Goal: Task Accomplishment & Management: Manage account settings

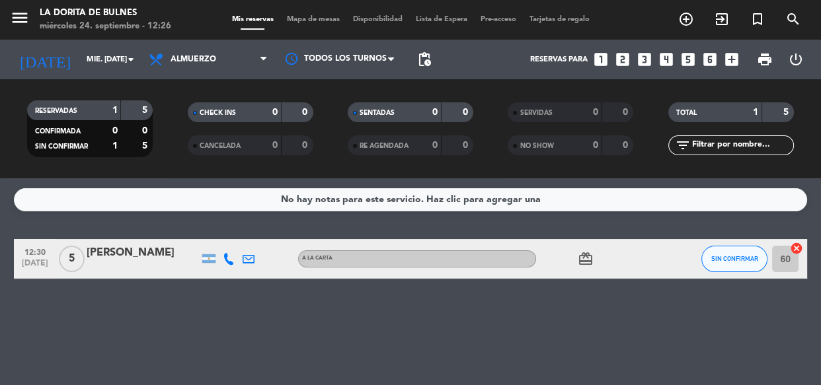
click at [648, 66] on icon "looks_3" at bounding box center [644, 59] width 17 height 17
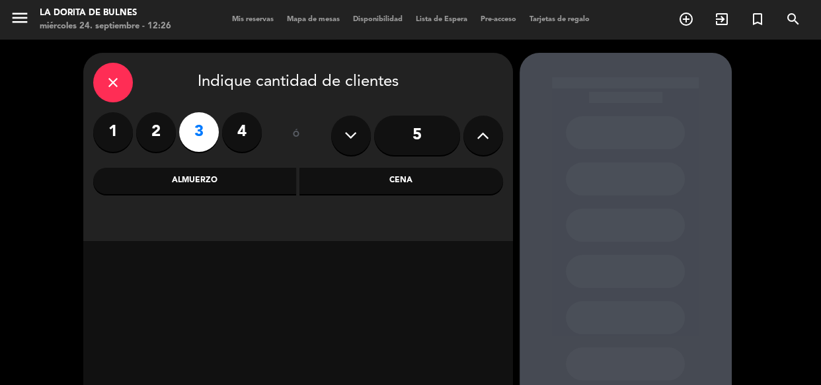
click at [249, 170] on div "Almuerzo" at bounding box center [195, 181] width 204 height 26
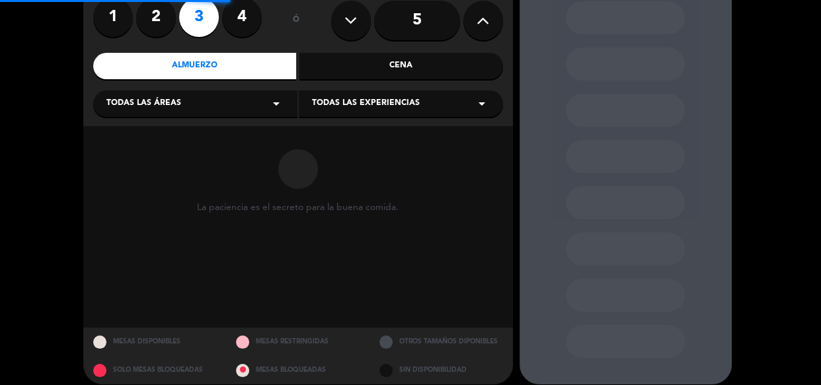
scroll to position [120, 0]
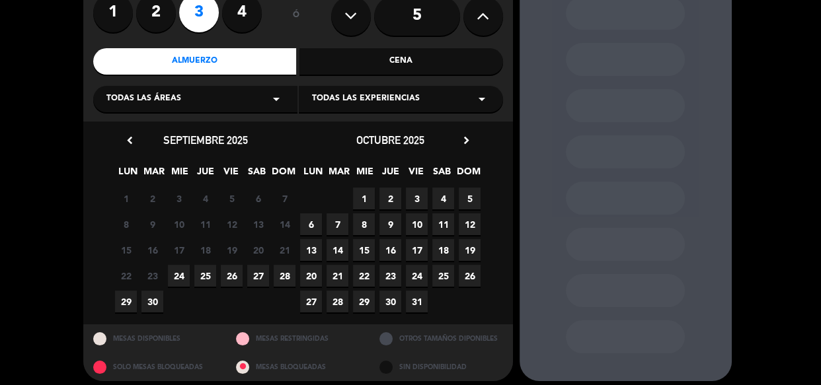
click at [234, 271] on span "26" at bounding box center [232, 276] width 22 height 22
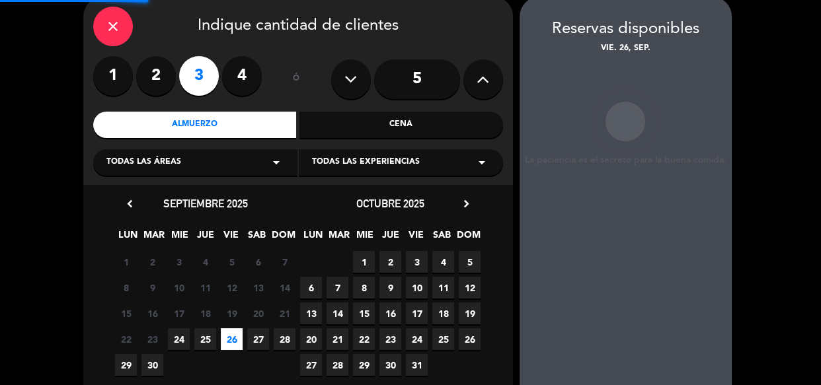
scroll to position [53, 0]
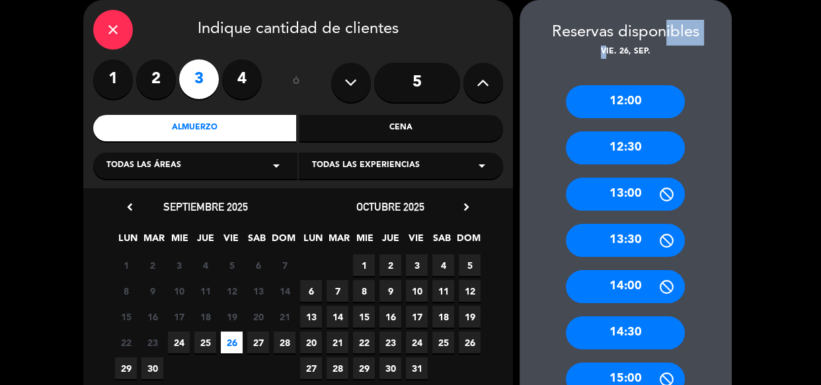
drag, startPoint x: 607, startPoint y: 54, endPoint x: 660, endPoint y: 44, distance: 54.3
click at [660, 44] on div "Reservas disponibles vie. 26, sep." at bounding box center [625, 39] width 212 height 39
click at [642, 141] on div "12:30" at bounding box center [625, 147] width 119 height 33
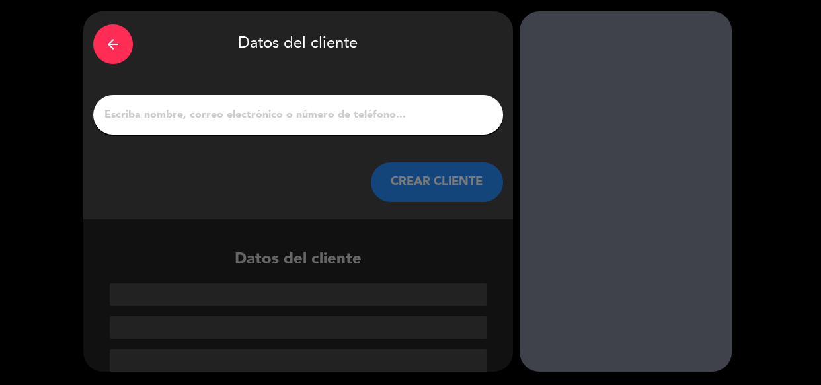
scroll to position [42, 0]
click at [393, 112] on input "1" at bounding box center [298, 115] width 390 height 19
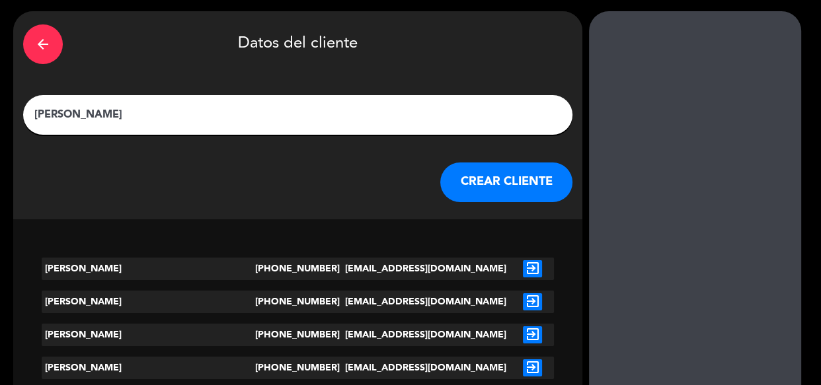
scroll to position [11, 0]
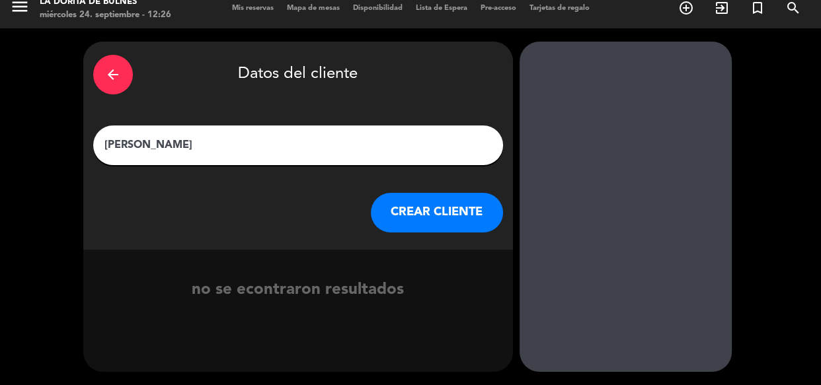
type input "[PERSON_NAME]"
click at [439, 230] on button "CREAR CLIENTE" at bounding box center [437, 213] width 132 height 40
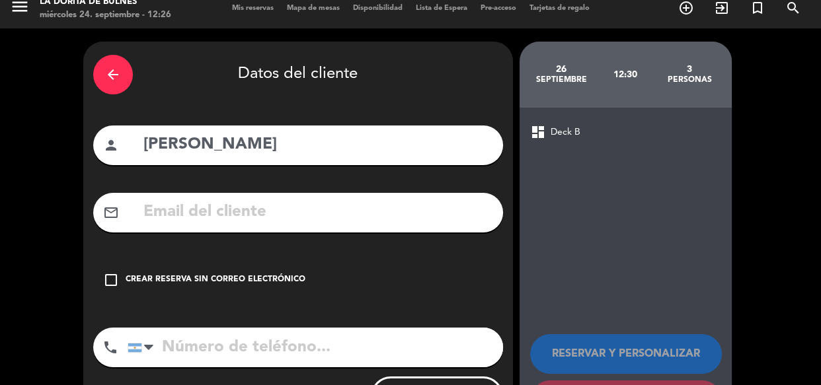
click at [215, 266] on div "check_box_outline_blank Crear reserva sin correo electrónico" at bounding box center [298, 280] width 410 height 40
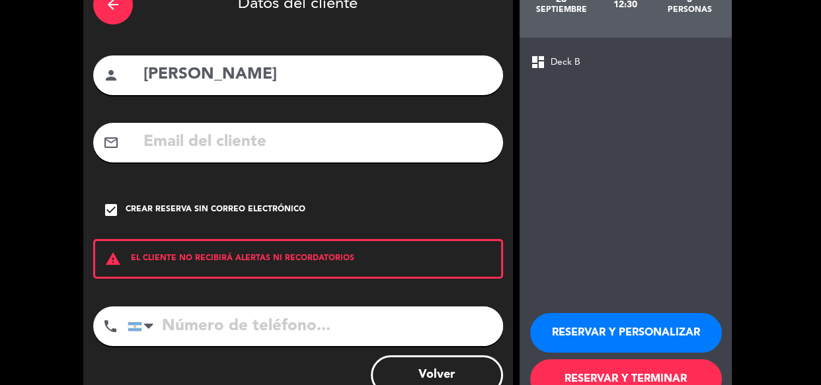
scroll to position [124, 0]
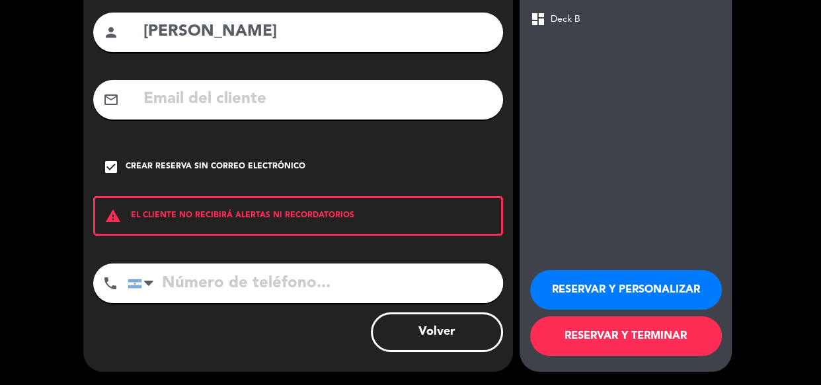
click at [628, 281] on button "RESERVAR Y PERSONALIZAR" at bounding box center [626, 290] width 192 height 40
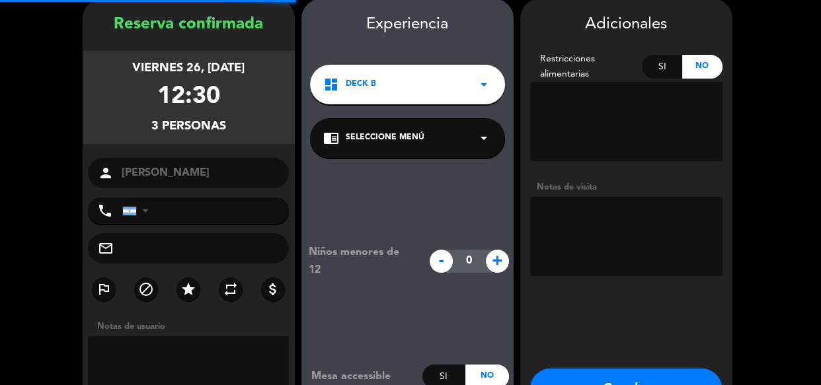
scroll to position [53, 0]
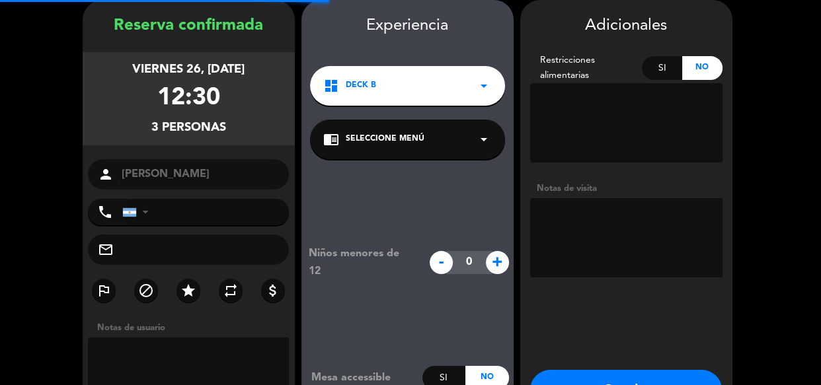
click at [576, 221] on textarea at bounding box center [626, 237] width 192 height 79
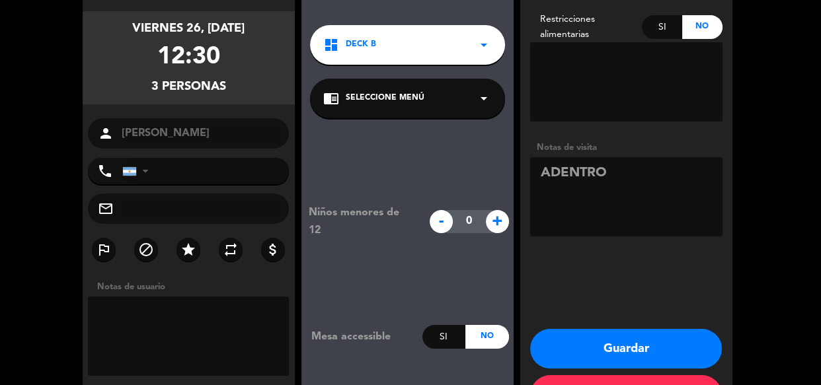
scroll to position [143, 0]
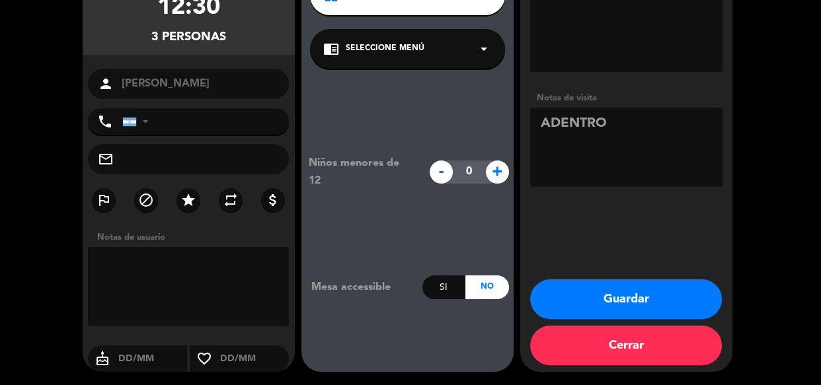
type textarea "ADENTRO"
click at [572, 293] on button "Guardar" at bounding box center [626, 300] width 192 height 40
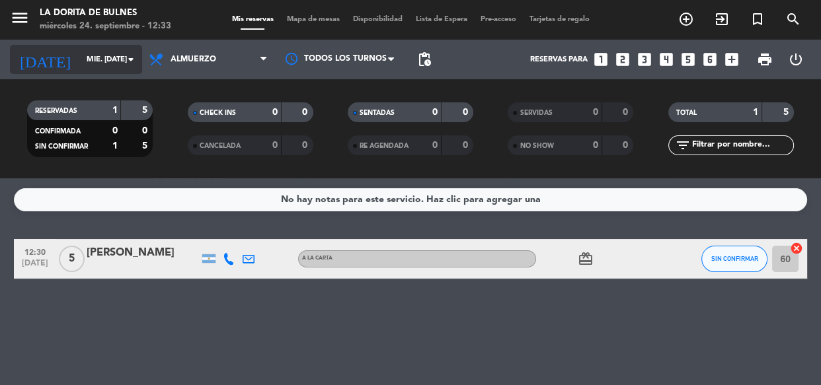
click at [98, 59] on input "mié. [DATE]" at bounding box center [131, 60] width 102 height 22
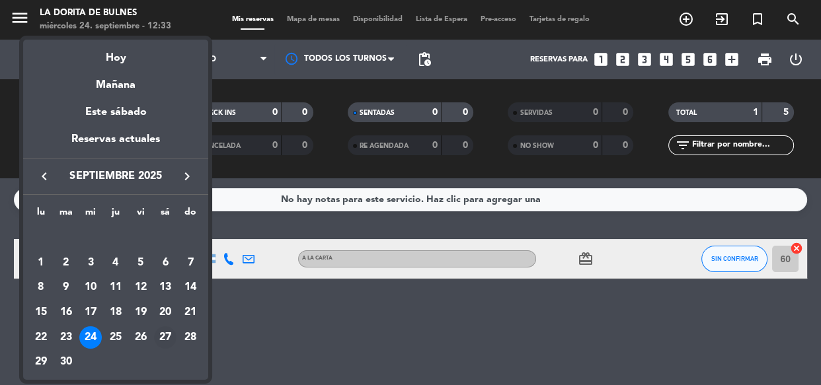
click at [167, 336] on div "27" at bounding box center [165, 337] width 22 height 22
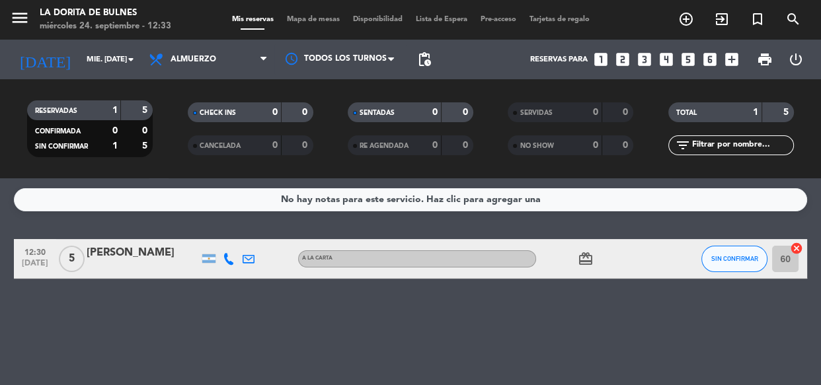
type input "sáb. [DATE]"
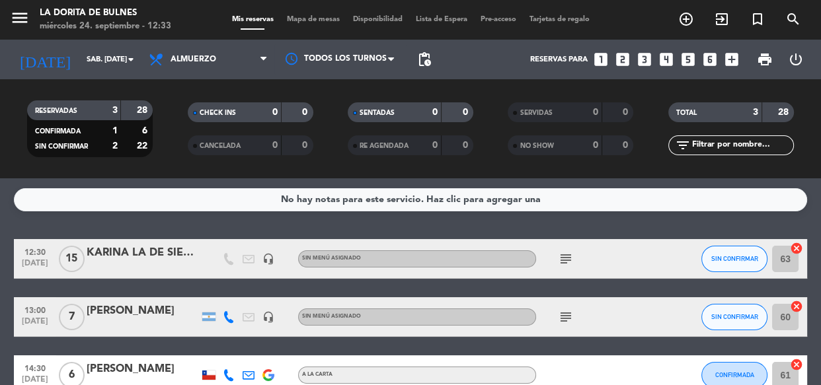
click at [155, 266] on div at bounding box center [143, 267] width 112 height 11
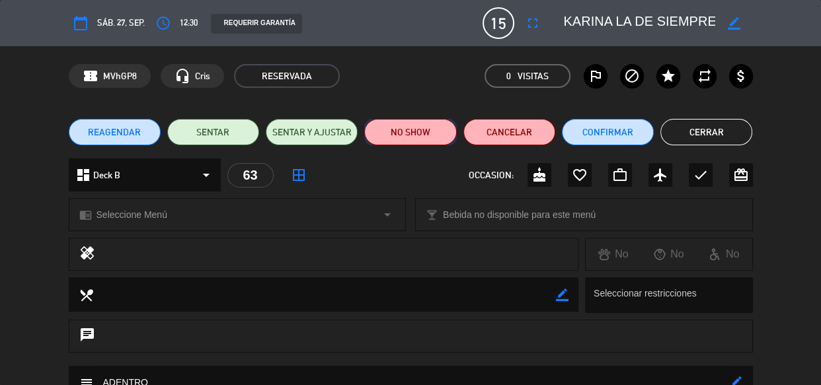
click at [404, 128] on button "NO SHOW" at bounding box center [410, 132] width 92 height 26
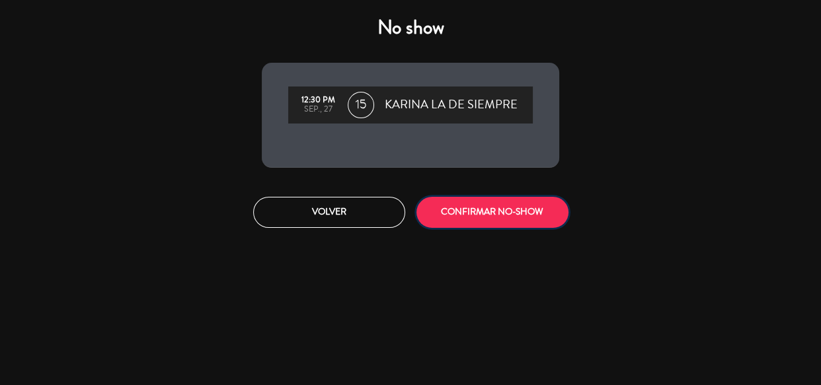
click at [474, 216] on button "CONFIRMAR NO-SHOW" at bounding box center [492, 212] width 152 height 31
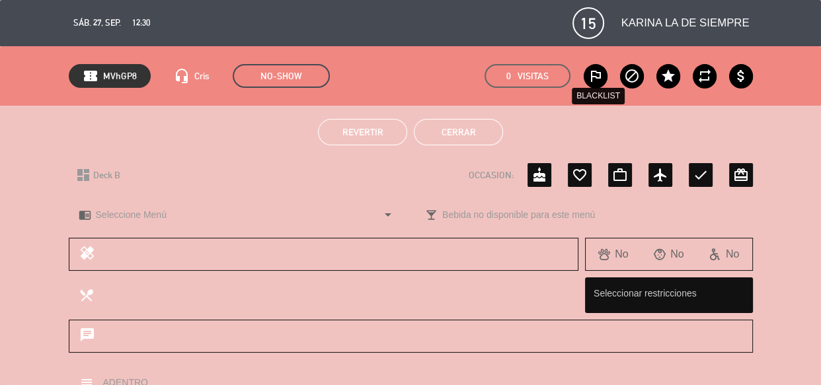
click at [533, 79] on em "Visitas" at bounding box center [532, 76] width 31 height 15
click at [476, 131] on button "Cerrar" at bounding box center [458, 132] width 89 height 26
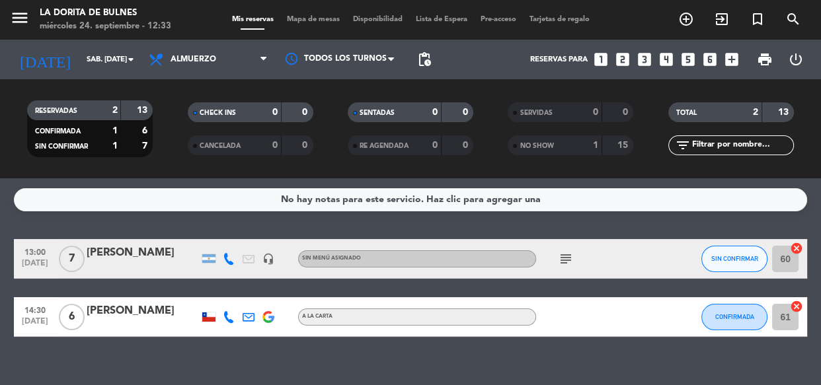
click at [708, 60] on icon "looks_6" at bounding box center [709, 59] width 17 height 17
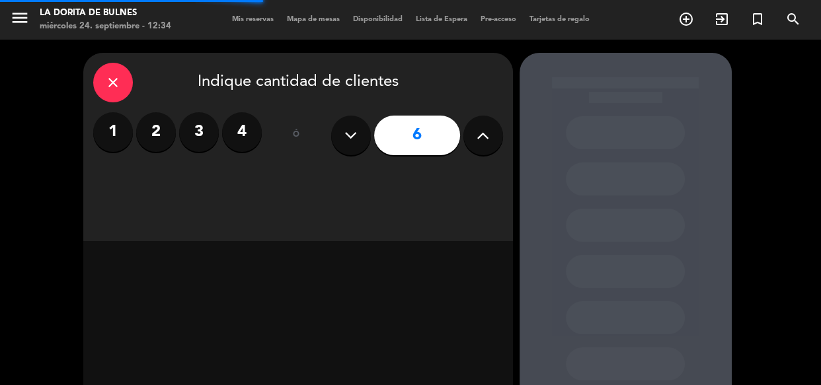
click at [482, 137] on icon at bounding box center [482, 136] width 13 height 20
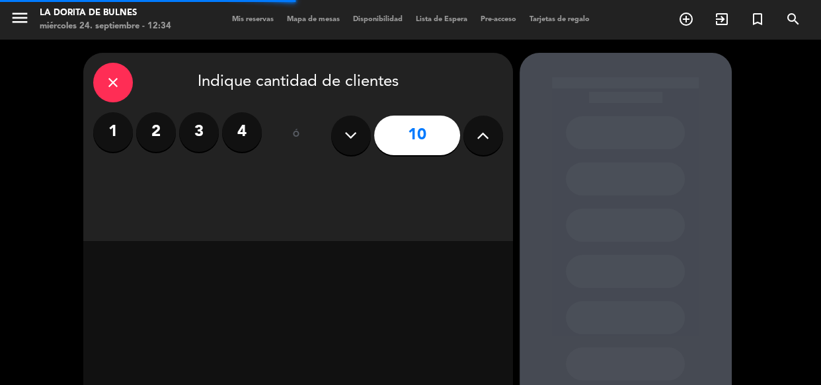
type input "11"
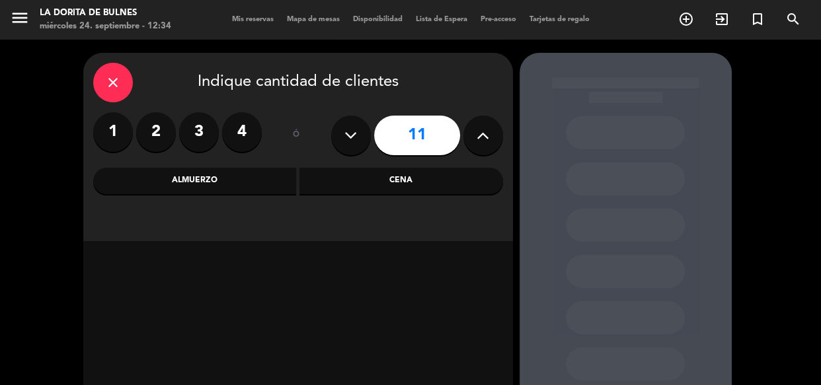
click at [405, 184] on div "Cena" at bounding box center [401, 181] width 204 height 26
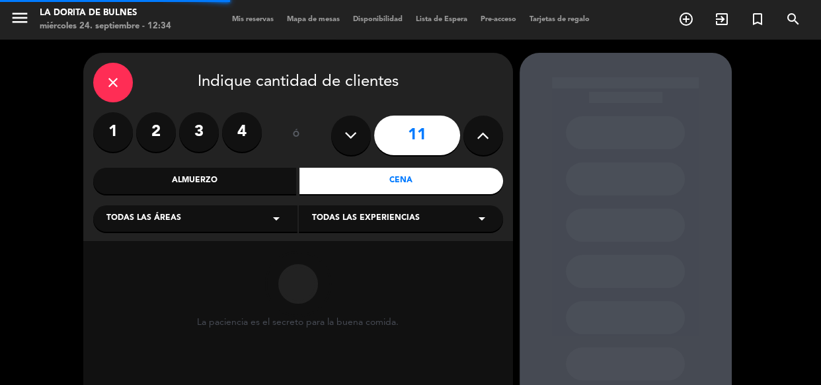
click at [258, 184] on div "Almuerzo" at bounding box center [195, 181] width 204 height 26
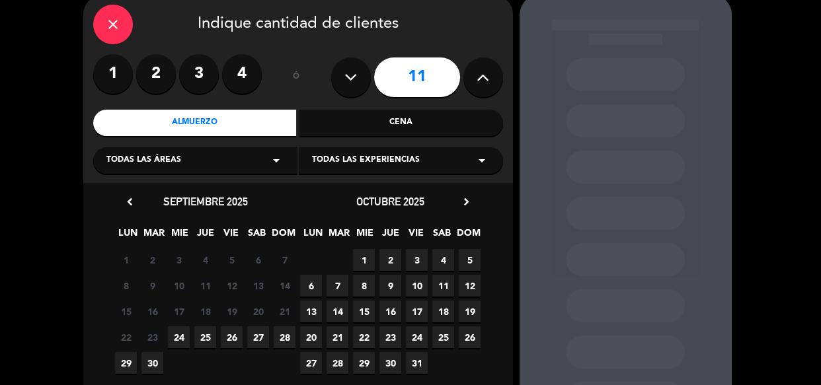
scroll to position [120, 0]
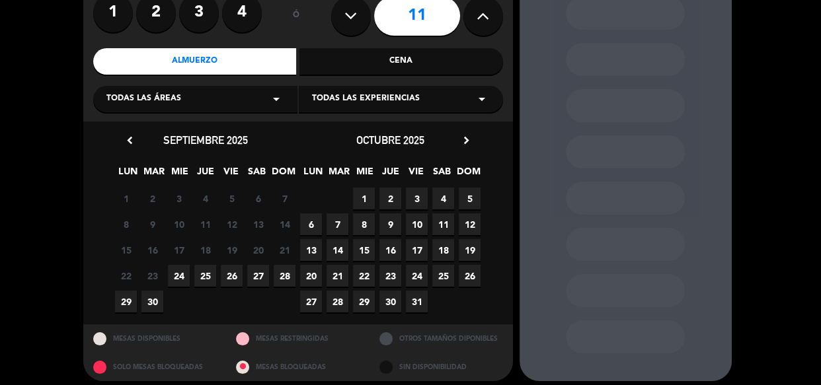
click at [287, 272] on span "28" at bounding box center [285, 276] width 22 height 22
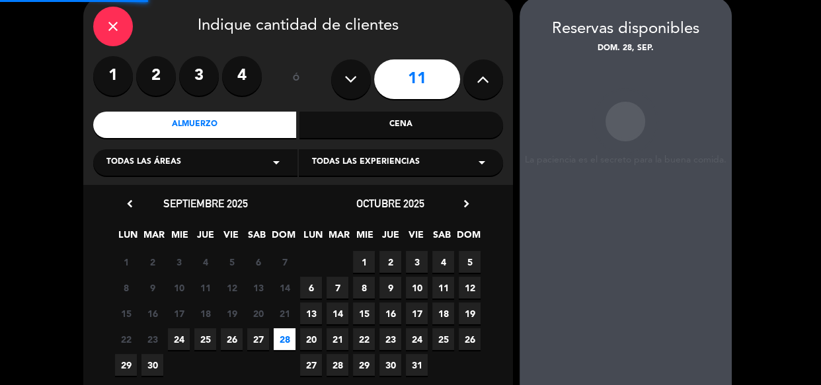
scroll to position [53, 0]
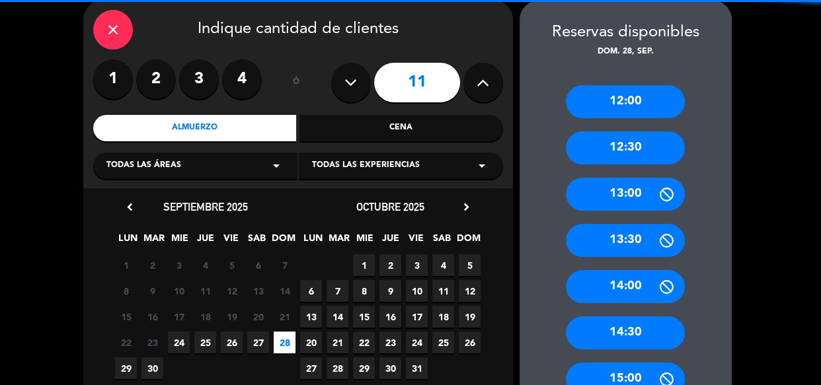
click at [593, 149] on div "12:30" at bounding box center [625, 147] width 119 height 33
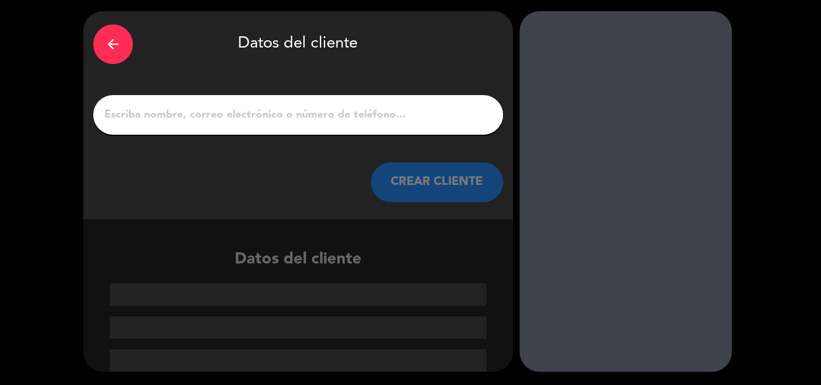
drag, startPoint x: 299, startPoint y: 120, endPoint x: 299, endPoint y: 110, distance: 9.3
click at [299, 120] on input "1" at bounding box center [298, 115] width 390 height 19
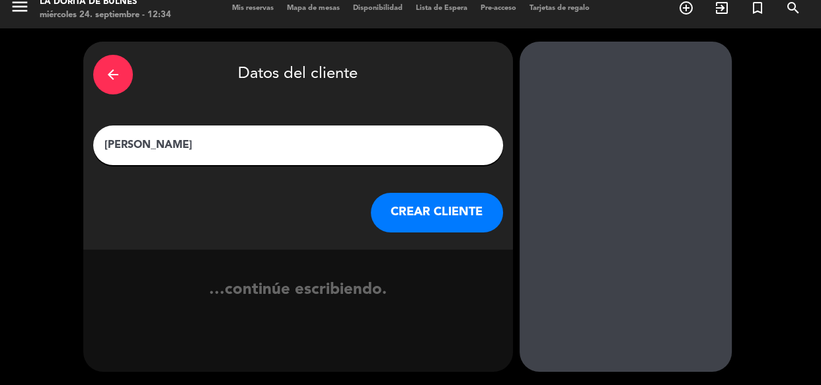
type input "[PERSON_NAME]"
click at [406, 215] on button "CREAR CLIENTE" at bounding box center [437, 213] width 132 height 40
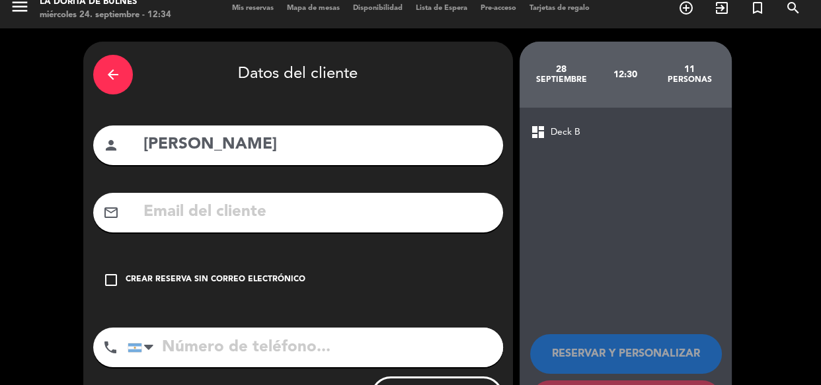
click at [284, 262] on div "check_box_outline_blank Crear reserva sin correo electrónico" at bounding box center [298, 280] width 410 height 40
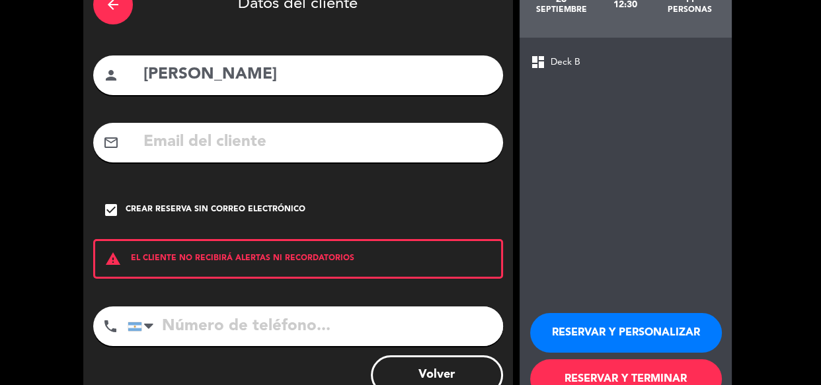
scroll to position [124, 0]
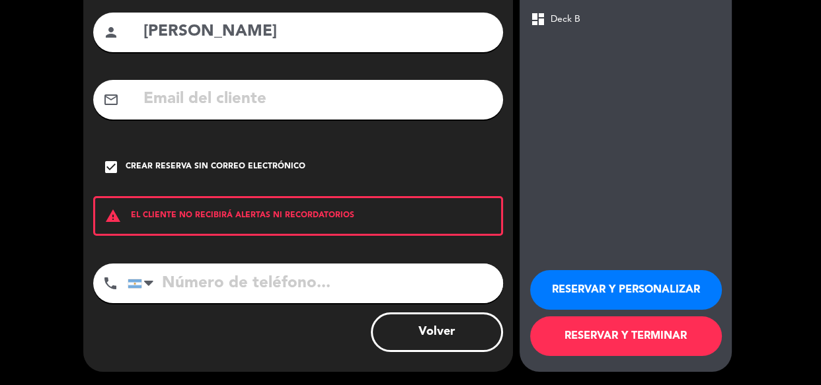
click at [591, 280] on button "RESERVAR Y PERSONALIZAR" at bounding box center [626, 290] width 192 height 40
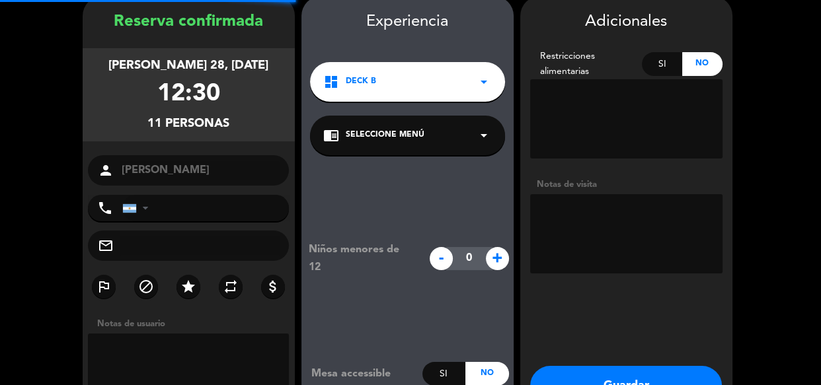
scroll to position [53, 0]
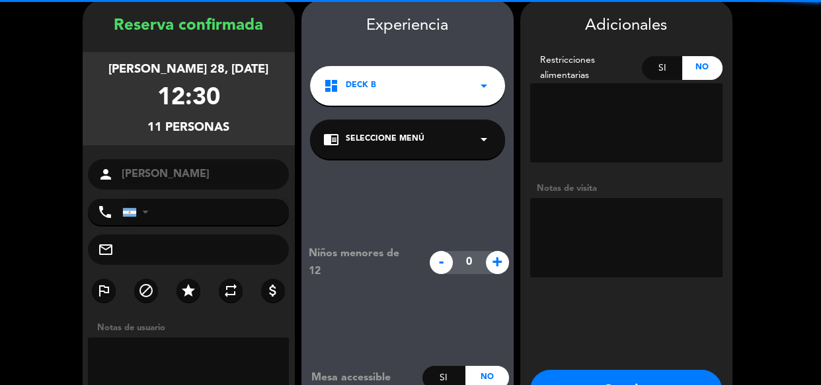
click at [630, 239] on textarea at bounding box center [626, 237] width 192 height 79
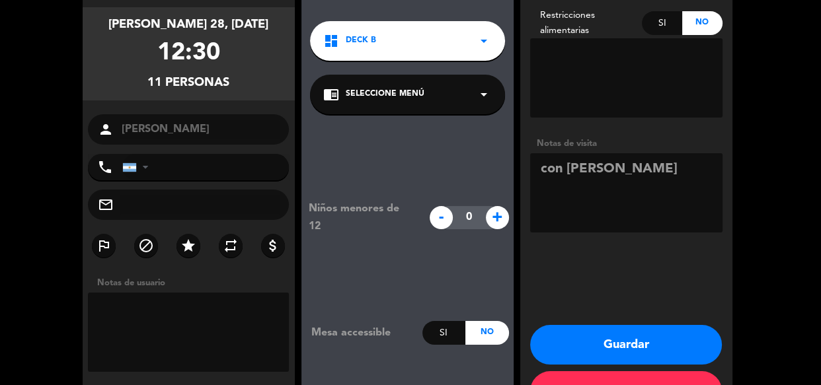
scroll to position [143, 0]
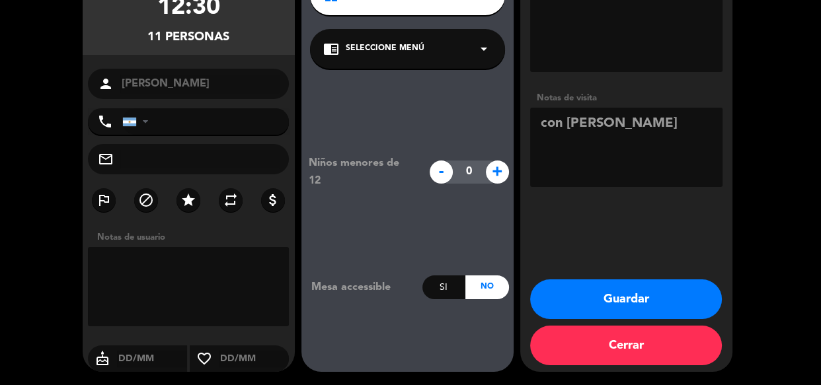
type textarea "con [PERSON_NAME]"
click at [640, 304] on button "Guardar" at bounding box center [626, 300] width 192 height 40
